Goal: Use online tool/utility

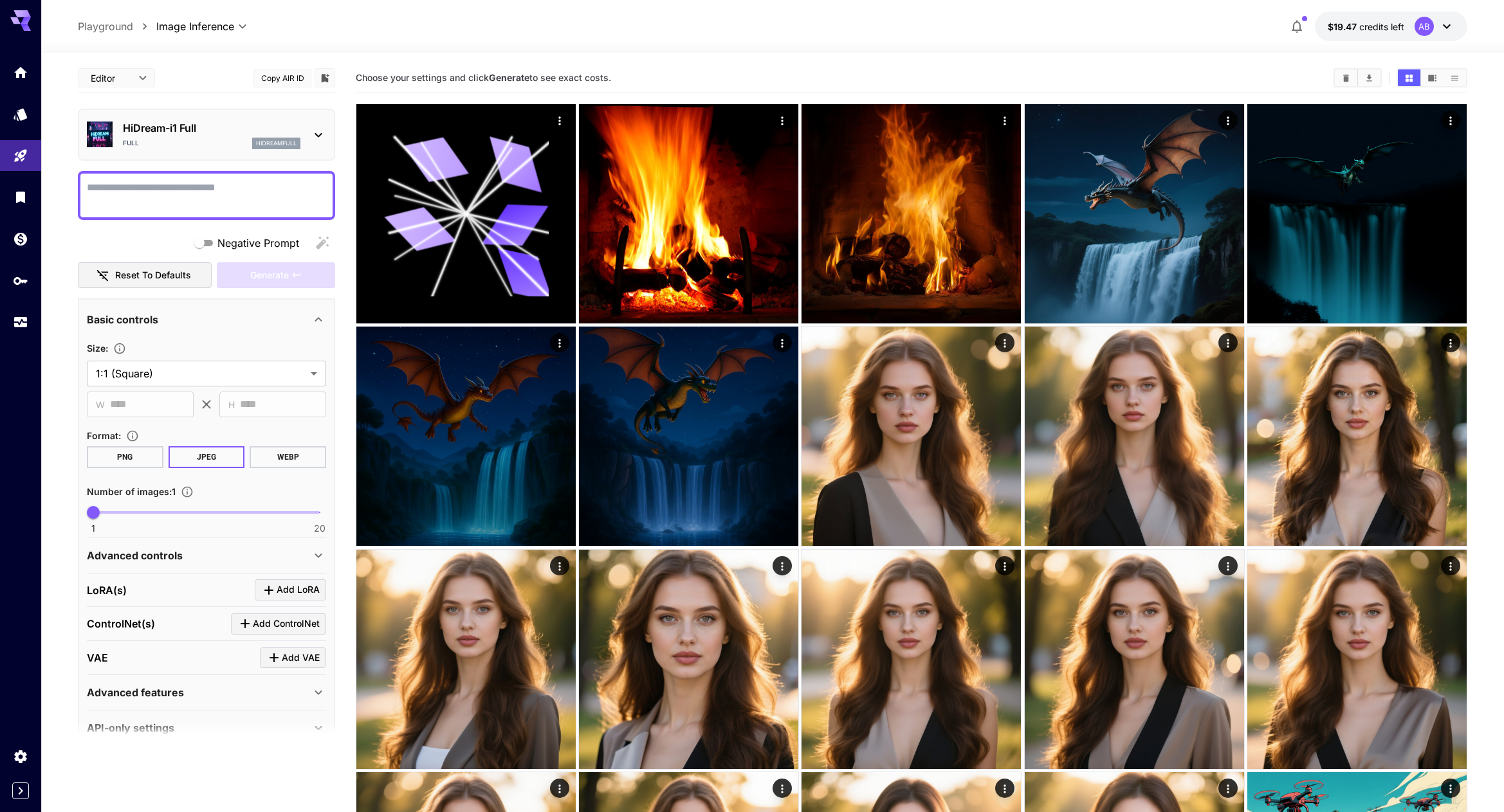
click at [196, 122] on p "HiDream-i1 Full" at bounding box center [212, 127] width 178 height 15
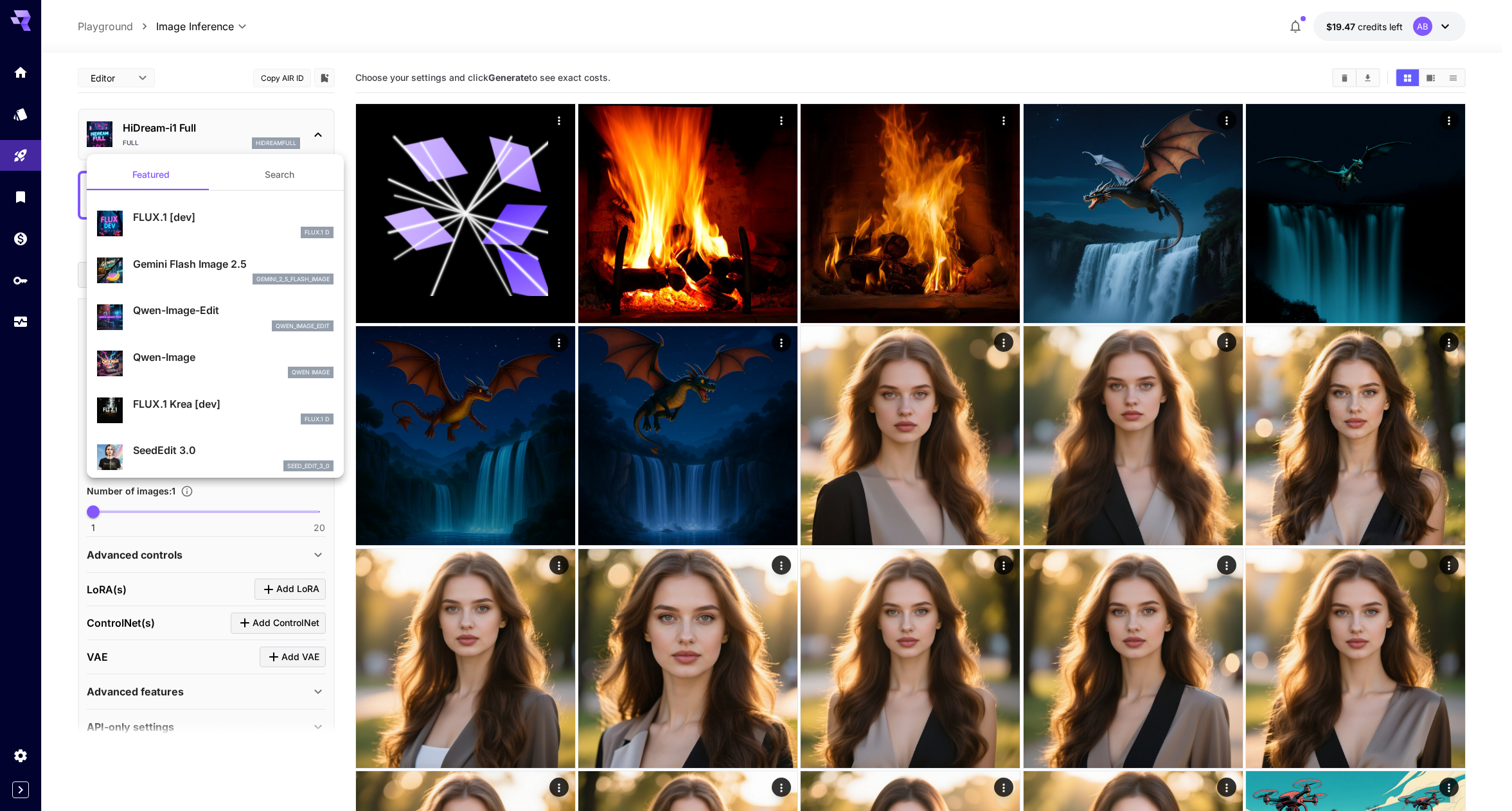
click at [221, 256] on p "Gemini Flash Image 2.5" at bounding box center [233, 263] width 201 height 15
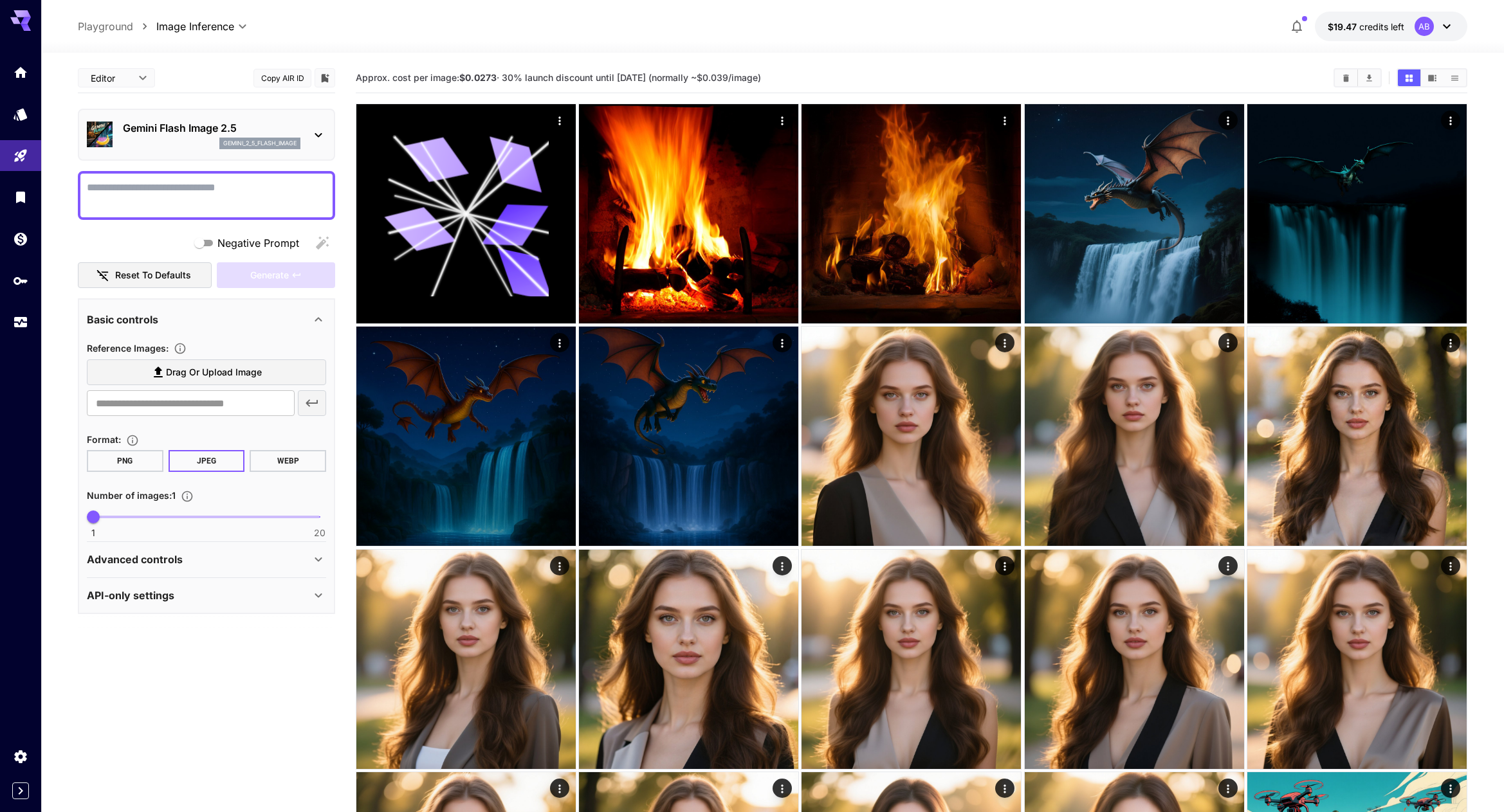
click at [208, 196] on textarea "Negative Prompt" at bounding box center [206, 195] width 239 height 31
type textarea "*"
type textarea "**********"
drag, startPoint x: 93, startPoint y: 515, endPoint x: 111, endPoint y: 515, distance: 18.0
click at [111, 515] on span "2" at bounding box center [105, 516] width 13 height 13
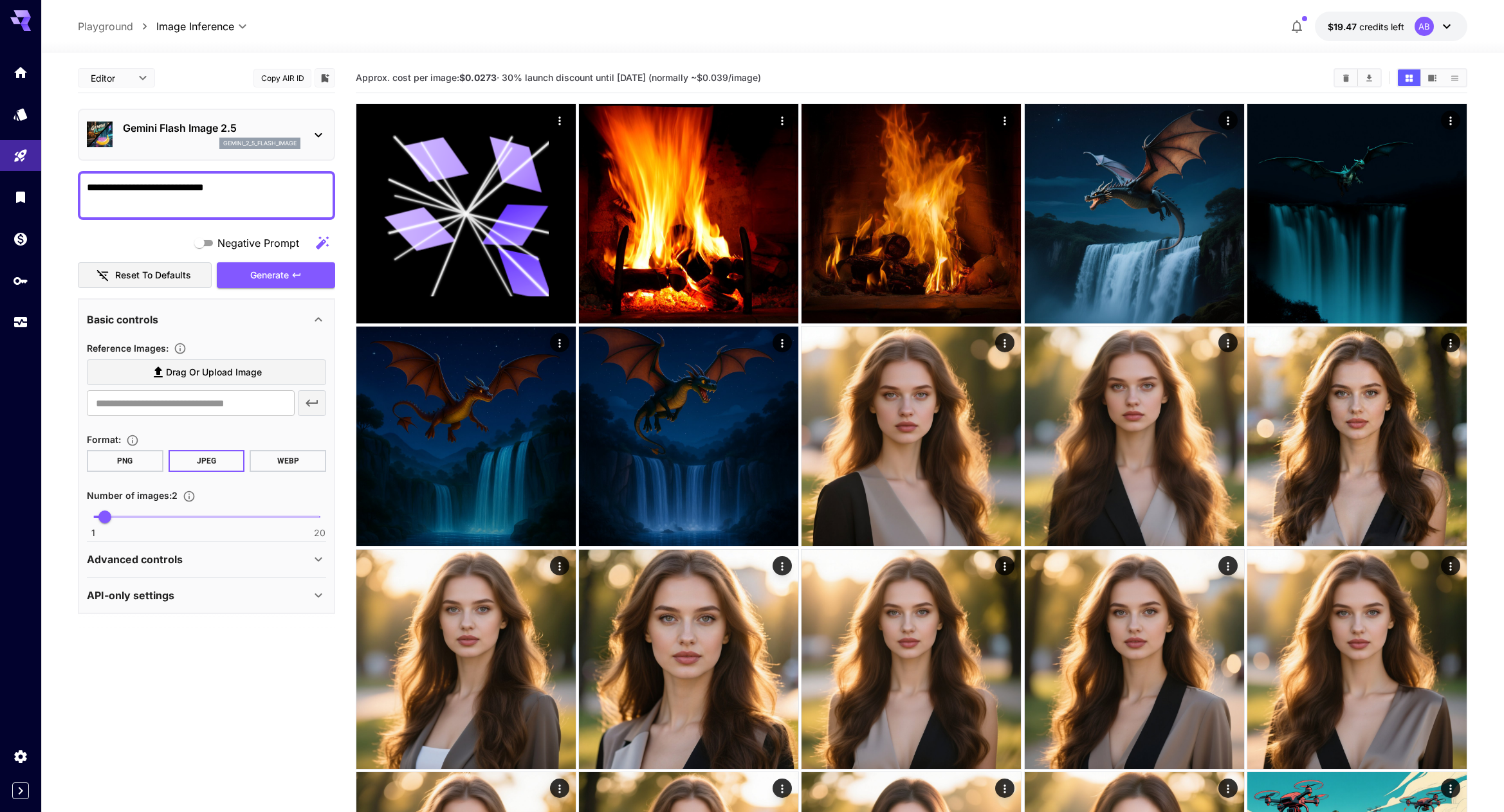
click at [262, 557] on div "Advanced controls" at bounding box center [199, 558] width 224 height 15
click at [302, 659] on div "API-only settings" at bounding box center [199, 665] width 224 height 15
click at [283, 274] on span "Generate" at bounding box center [269, 276] width 39 height 16
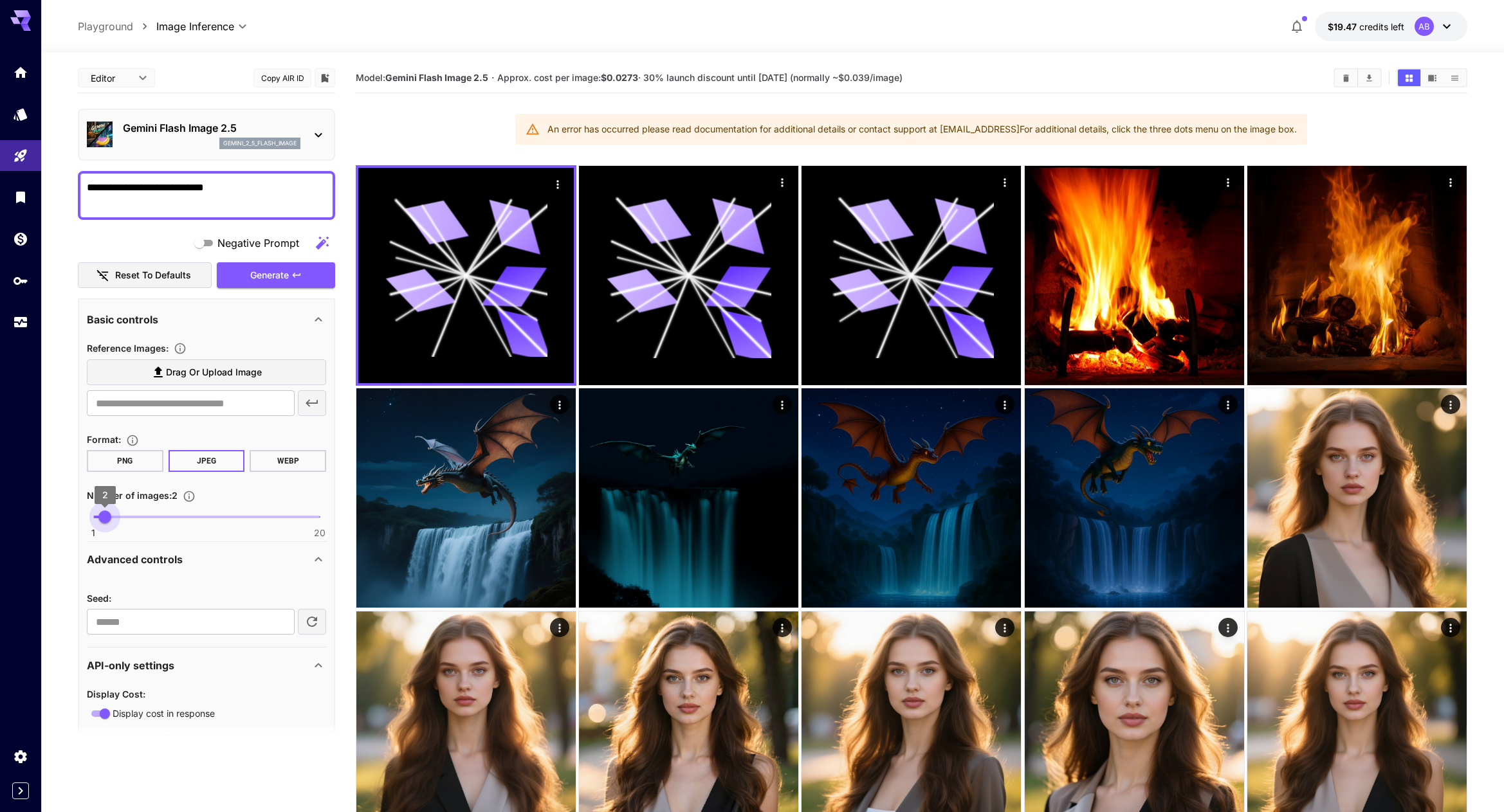
type input "*"
drag, startPoint x: 110, startPoint y: 515, endPoint x: 99, endPoint y: 518, distance: 11.4
click at [99, 518] on span "1" at bounding box center [93, 516] width 13 height 13
click at [277, 277] on span "Generate" at bounding box center [269, 276] width 39 height 16
